Goal: Task Accomplishment & Management: Use online tool/utility

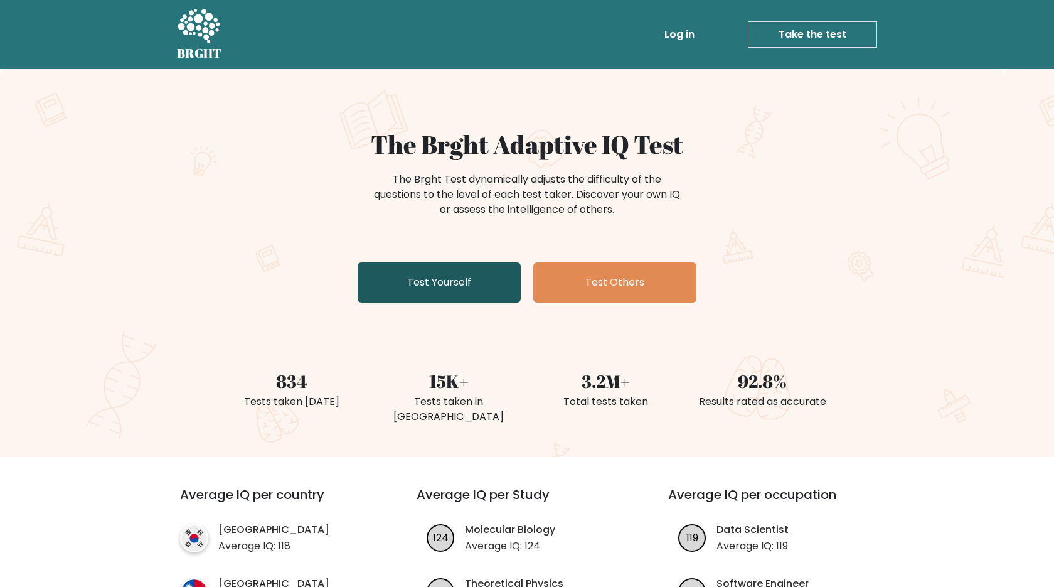
click at [459, 284] on link "Test Yourself" at bounding box center [439, 282] width 163 height 40
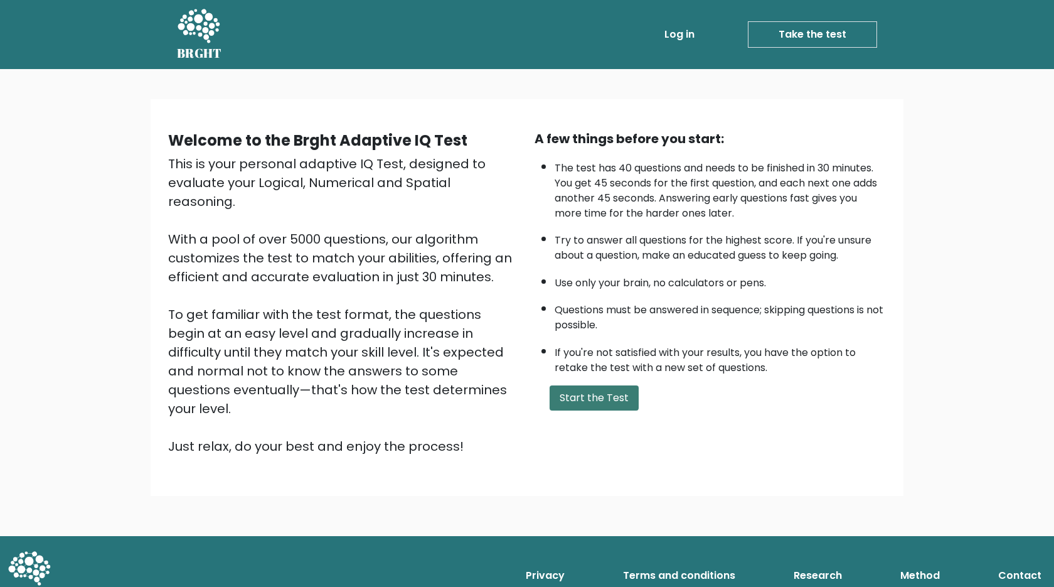
click at [614, 410] on button "Start the Test" at bounding box center [594, 397] width 89 height 25
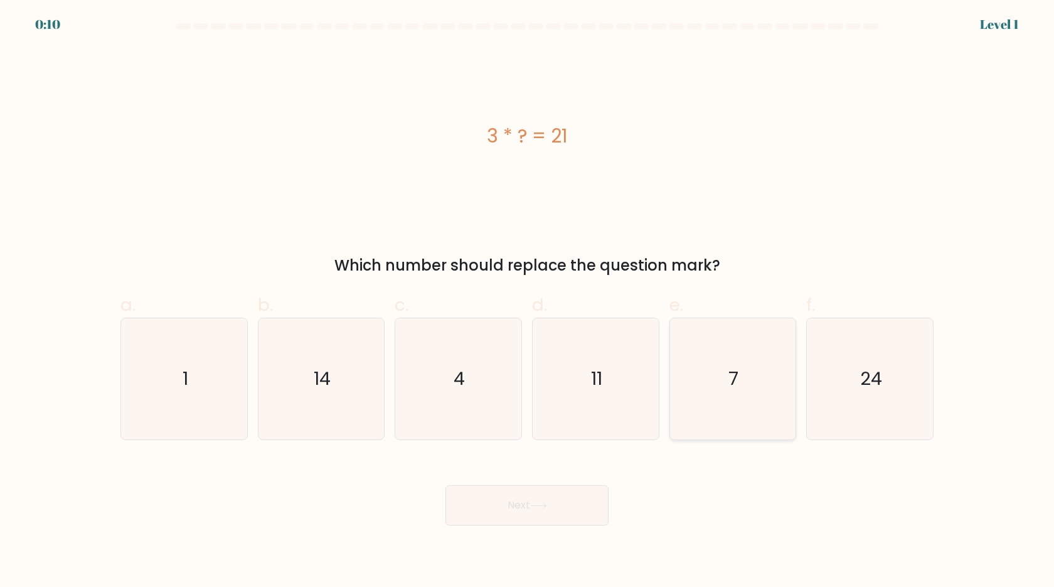
click at [697, 367] on icon "7" at bounding box center [732, 378] width 121 height 121
click at [528, 302] on input "e. 7" at bounding box center [527, 298] width 1 height 8
radio input "true"
click at [596, 513] on button "Next" at bounding box center [526, 505] width 163 height 40
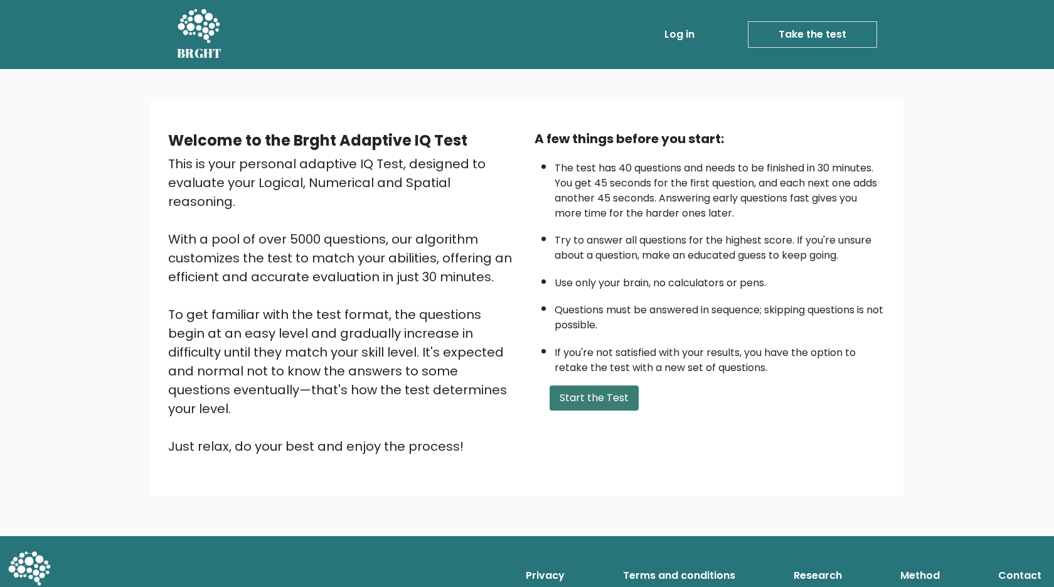
click at [612, 410] on button "Start the Test" at bounding box center [594, 397] width 89 height 25
click at [629, 409] on button "Start the Test" at bounding box center [594, 397] width 89 height 25
